Goal: Task Accomplishment & Management: Manage account settings

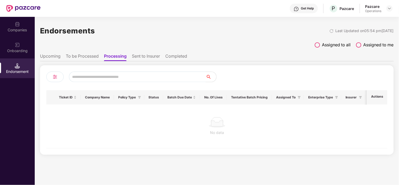
click at [68, 57] on li "To be Processed" at bounding box center [82, 57] width 33 height 8
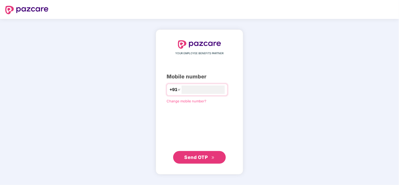
type input "**********"
click at [192, 156] on span "Send OTP" at bounding box center [196, 157] width 23 height 6
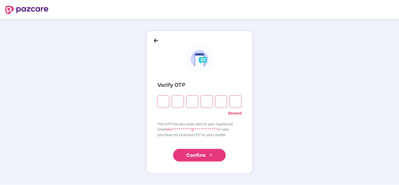
type input "*"
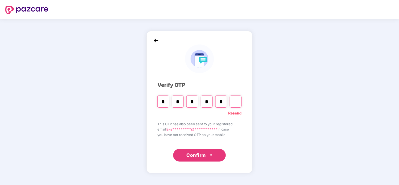
type input "*"
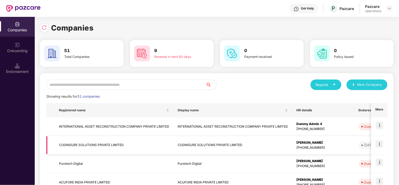
click at [134, 149] on td "COGNISURE SOLUTIONS PRIVATE LIMITED" at bounding box center [114, 145] width 119 height 19
click at [378, 10] on div "Operations" at bounding box center [374, 11] width 16 height 4
click at [388, 8] on img at bounding box center [390, 8] width 4 height 4
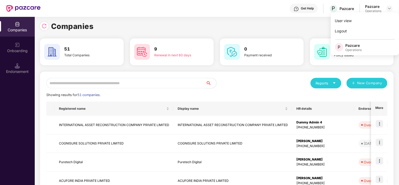
scroll to position [1, 0]
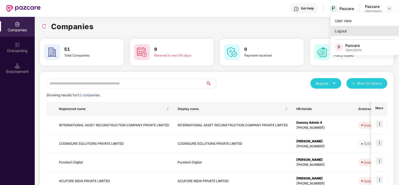
click at [341, 28] on div "Logout" at bounding box center [365, 31] width 68 height 10
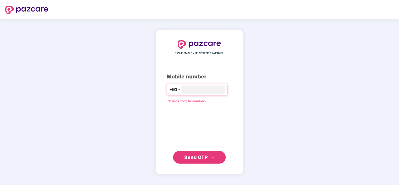
type input "**********"
click at [193, 157] on span "Send OTP" at bounding box center [196, 157] width 23 height 6
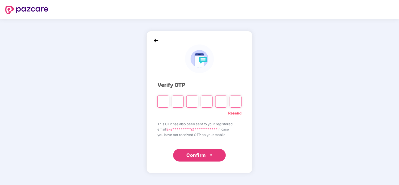
type input "*"
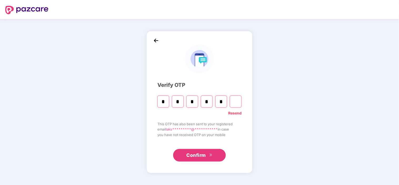
type input "*"
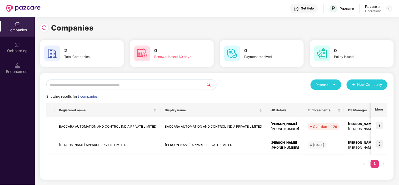
click at [385, 7] on div "Pazcare Operations" at bounding box center [379, 8] width 27 height 9
click at [391, 7] on img at bounding box center [390, 8] width 4 height 4
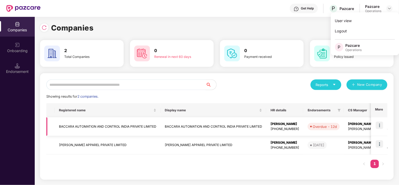
click at [106, 124] on td "BACCARA AUTOMATION AND CONTROL INDIA PRIVATE LIMITED" at bounding box center [108, 126] width 106 height 19
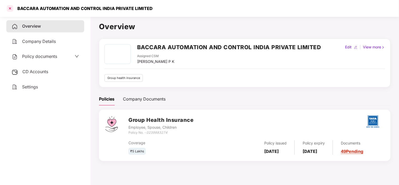
click at [11, 8] on div at bounding box center [10, 8] width 8 height 8
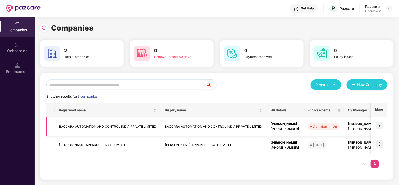
click at [380, 125] on img at bounding box center [379, 125] width 7 height 7
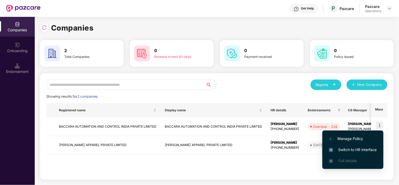
click at [358, 151] on span "Switch to HR interface" at bounding box center [353, 150] width 48 height 6
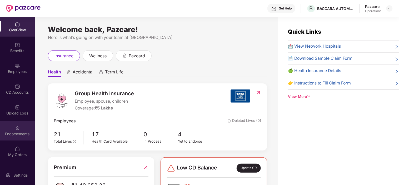
click at [22, 131] on div "Endorsements" at bounding box center [17, 131] width 35 height 20
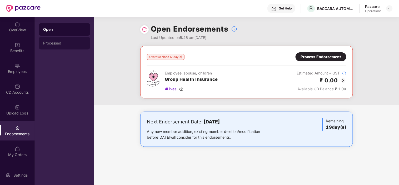
click at [65, 45] on div "Processed" at bounding box center [64, 43] width 51 height 13
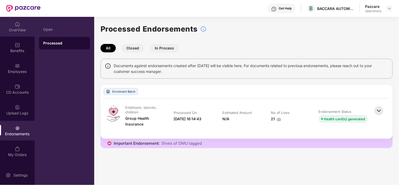
click at [22, 30] on div "OverView" at bounding box center [17, 29] width 35 height 5
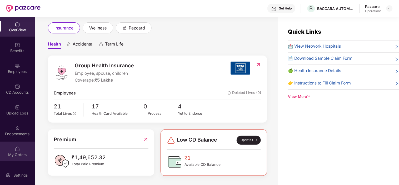
scroll to position [18, 0]
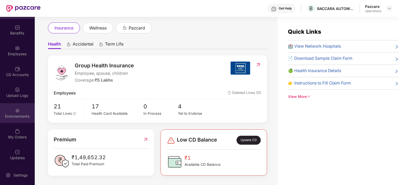
click at [16, 119] on div "Endorsements" at bounding box center [17, 113] width 35 height 20
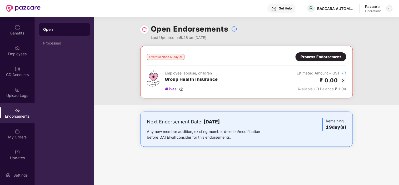
click at [387, 7] on div at bounding box center [390, 8] width 6 height 6
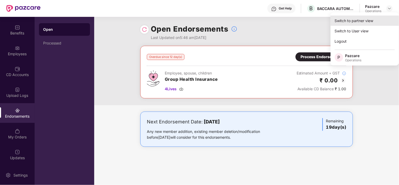
click at [357, 19] on div "Switch to partner view" at bounding box center [365, 21] width 68 height 10
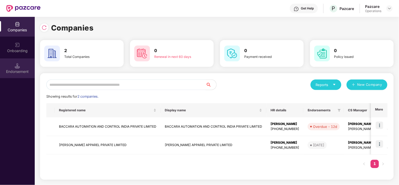
click at [19, 72] on div "Endorsement" at bounding box center [17, 71] width 35 height 5
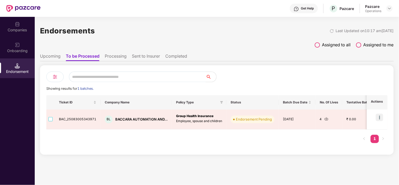
click at [46, 56] on li "Upcoming" at bounding box center [50, 57] width 21 height 8
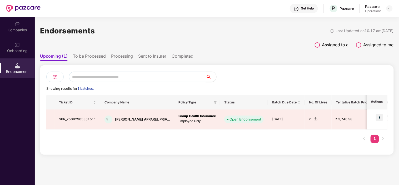
click at [94, 53] on li "To be Processed" at bounding box center [89, 57] width 33 height 8
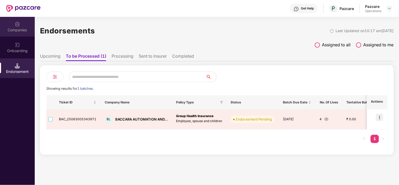
click at [17, 25] on img at bounding box center [17, 24] width 5 height 5
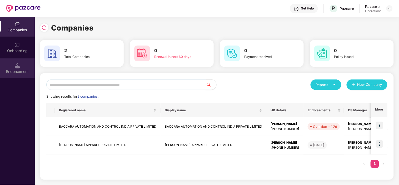
click at [19, 71] on div "Endorsement" at bounding box center [17, 71] width 35 height 5
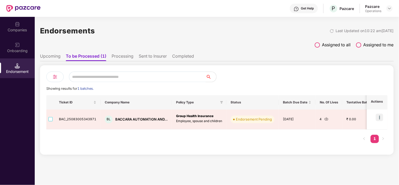
click at [52, 57] on li "Upcoming" at bounding box center [50, 57] width 21 height 8
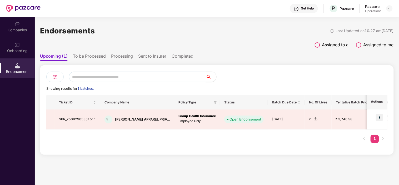
click at [80, 55] on li "To be Processed" at bounding box center [89, 57] width 33 height 8
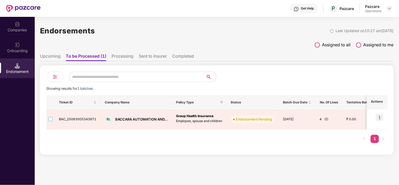
click at [50, 56] on li "Upcoming" at bounding box center [50, 57] width 21 height 8
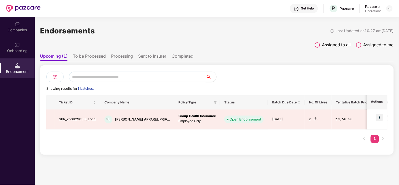
click at [88, 54] on li "To be Processed" at bounding box center [89, 57] width 33 height 8
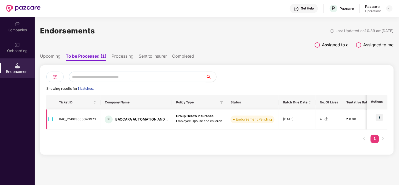
click at [381, 117] on img at bounding box center [379, 117] width 7 height 7
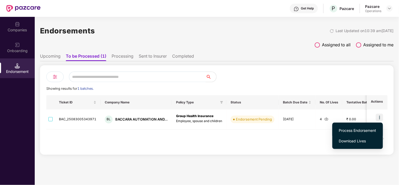
click at [353, 130] on span "Process Endorsement" at bounding box center [357, 131] width 37 height 6
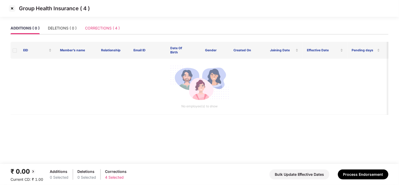
click at [104, 32] on div "CORRECTIONS ( 4 )" at bounding box center [102, 28] width 35 height 12
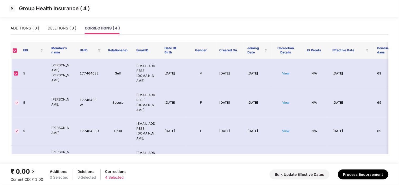
click at [11, 10] on img at bounding box center [12, 8] width 8 height 8
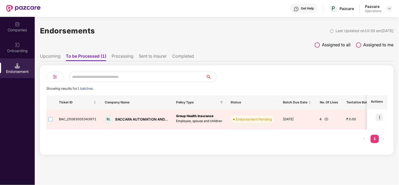
click at [122, 54] on li "Processing" at bounding box center [123, 57] width 22 height 8
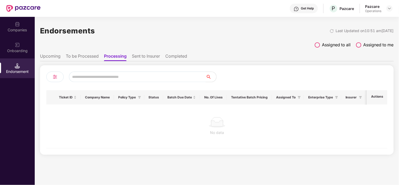
click at [89, 57] on li "To be Processed" at bounding box center [82, 57] width 33 height 8
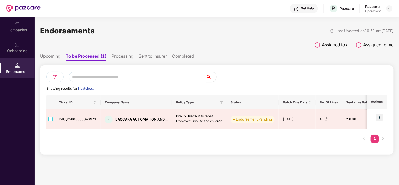
click at [143, 22] on div "Endorsements Last Updated on 10:51 am, 01 Sep 2025 Assigned to all Assigned to …" at bounding box center [217, 86] width 354 height 138
click at [53, 59] on li "Upcoming" at bounding box center [50, 57] width 21 height 8
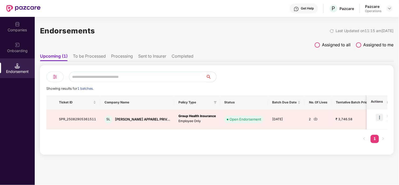
click at [93, 57] on li "To be Processed" at bounding box center [89, 57] width 33 height 8
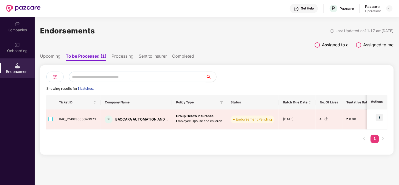
click at [123, 58] on li "Processing" at bounding box center [123, 57] width 22 height 8
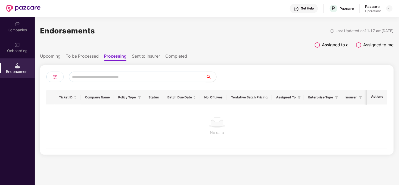
click at [149, 57] on li "Sent to Insurer" at bounding box center [146, 57] width 28 height 8
click at [78, 57] on li "To be Processed" at bounding box center [82, 57] width 33 height 8
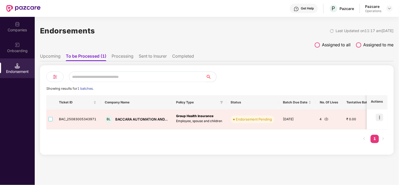
click at [11, 48] on div "Onboarding" at bounding box center [17, 48] width 35 height 20
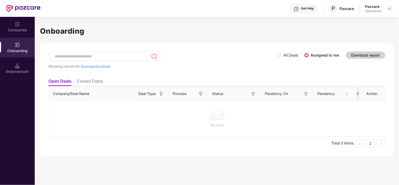
click at [27, 67] on div "Endorsement" at bounding box center [17, 68] width 35 height 20
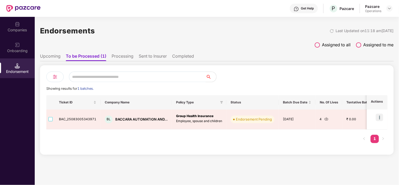
click at [120, 59] on li "Processing" at bounding box center [123, 57] width 22 height 8
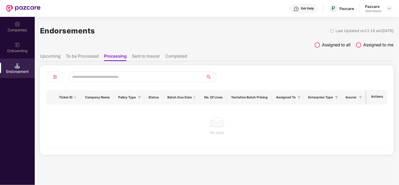
click at [87, 59] on li "To be Processed" at bounding box center [82, 57] width 33 height 8
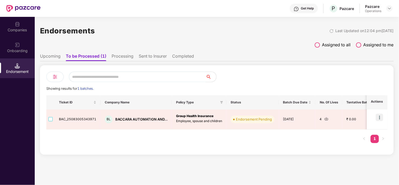
click at [177, 151] on div "Showing results for 1 batches. Ticket ID Company Name Policy Type Status Batch …" at bounding box center [217, 110] width 354 height 90
click at [53, 53] on li "Upcoming" at bounding box center [50, 57] width 21 height 8
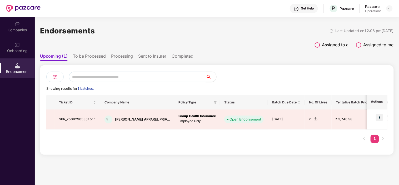
click at [85, 56] on li "To be Processed" at bounding box center [89, 57] width 33 height 8
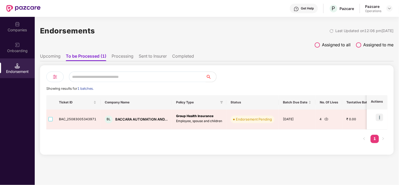
click at [125, 55] on li "Processing" at bounding box center [123, 57] width 22 height 8
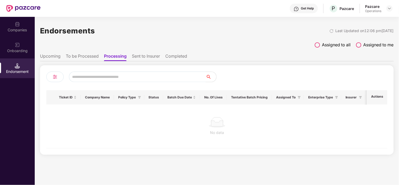
click at [147, 57] on li "Sent to Insurer" at bounding box center [146, 57] width 28 height 8
click at [175, 56] on li "Completed" at bounding box center [177, 57] width 22 height 8
click at [46, 56] on li "Upcoming" at bounding box center [50, 57] width 21 height 8
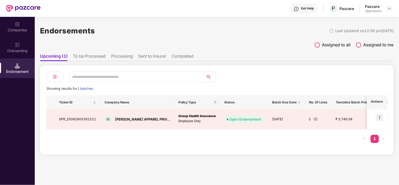
click at [17, 45] on img at bounding box center [17, 44] width 5 height 5
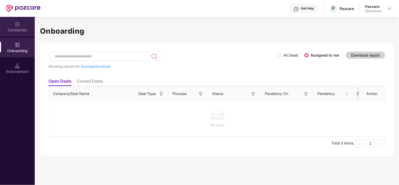
click at [20, 26] on div "Companies" at bounding box center [17, 27] width 35 height 20
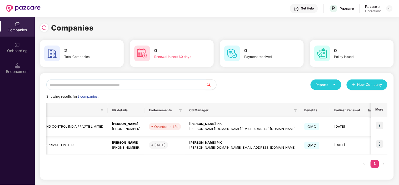
scroll to position [0, 159]
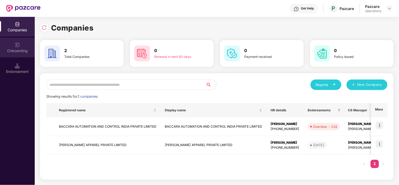
click at [14, 49] on div "Onboarding" at bounding box center [17, 50] width 35 height 5
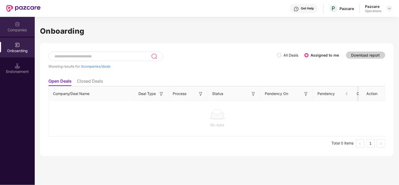
click at [18, 30] on div "Companies" at bounding box center [17, 29] width 35 height 5
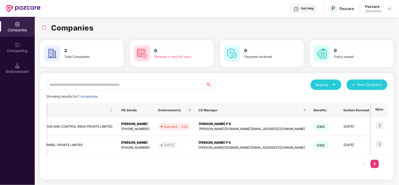
scroll to position [0, 159]
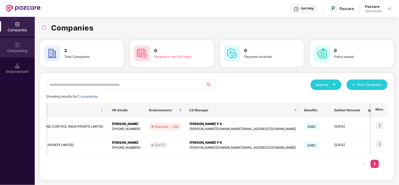
click at [18, 50] on div "Onboarding" at bounding box center [17, 50] width 35 height 5
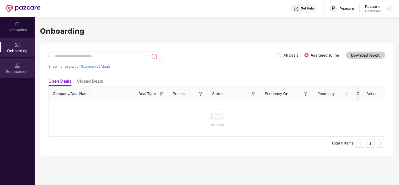
click at [27, 66] on div "Endorsement" at bounding box center [17, 68] width 35 height 20
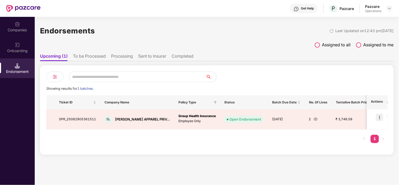
click at [81, 57] on li "To be Processed" at bounding box center [89, 57] width 33 height 8
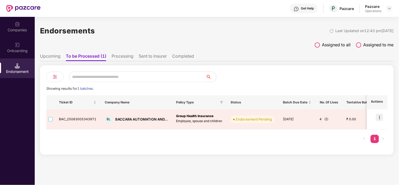
click at [123, 57] on li "Processing" at bounding box center [123, 57] width 22 height 8
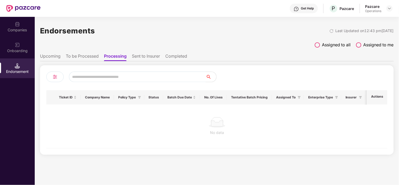
click at [91, 58] on li "To be Processed" at bounding box center [82, 57] width 33 height 8
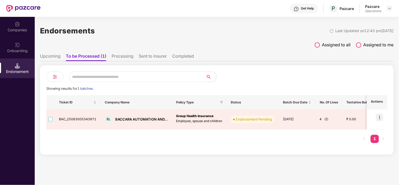
click at [381, 8] on div "Pazcare" at bounding box center [374, 6] width 16 height 5
click at [391, 8] on img at bounding box center [390, 8] width 4 height 4
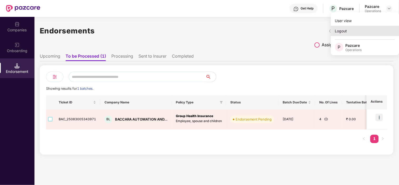
click at [341, 32] on div "Logout" at bounding box center [365, 31] width 68 height 10
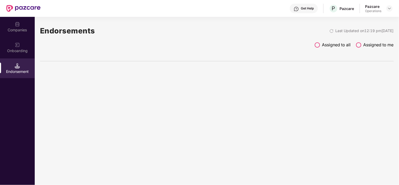
scroll to position [0, 0]
